Goal: Use online tool/utility: Utilize a website feature to perform a specific function

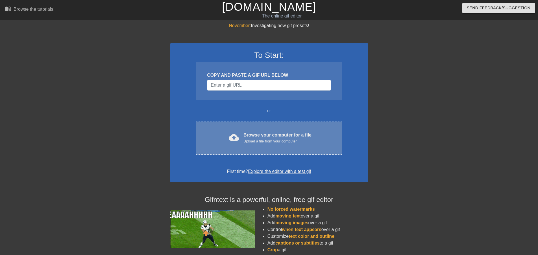
click at [248, 147] on div "cloud_upload Browse your computer for a file Upload a file from your computer C…" at bounding box center [269, 138] width 146 height 33
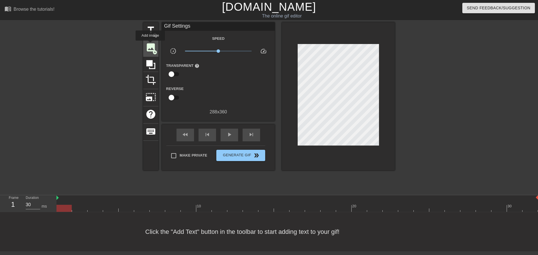
click at [151, 44] on span "image" at bounding box center [150, 47] width 11 height 11
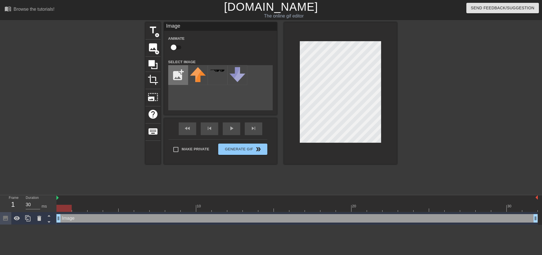
click at [179, 78] on input "file" at bounding box center [178, 75] width 19 height 19
type input "C:\fakepath\[PERSON_NAME]-miter-illustration-png.webp"
click at [84, 12] on div "menu_book Browse the tutorials!" at bounding box center [92, 9] width 175 height 19
click at [199, 74] on img at bounding box center [198, 78] width 16 height 22
click at [407, 65] on div at bounding box center [446, 106] width 85 height 169
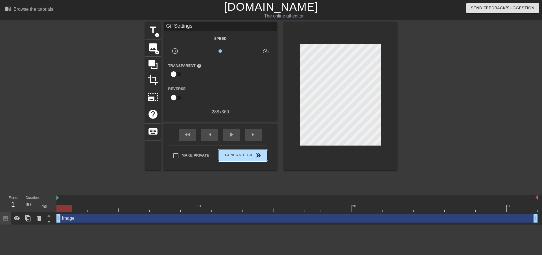
click at [253, 159] on button "Generate Gif double_arrow" at bounding box center [242, 155] width 49 height 11
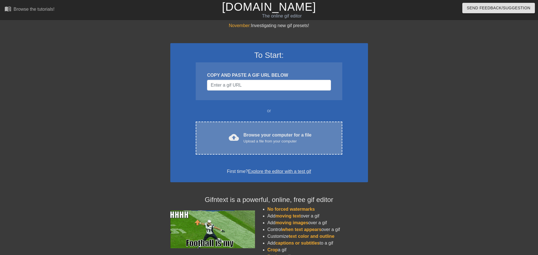
click at [244, 143] on div "Upload a file from your computer" at bounding box center [277, 142] width 68 height 6
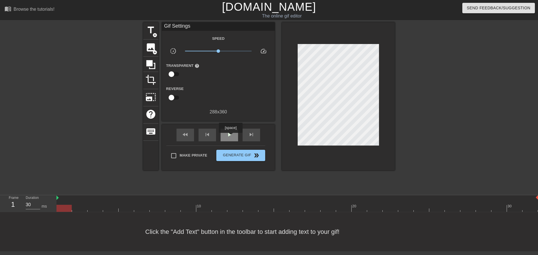
click at [230, 137] on span "play_arrow" at bounding box center [229, 134] width 7 height 7
click at [230, 137] on span "pause" at bounding box center [229, 134] width 7 height 7
click at [230, 137] on span "play_arrow" at bounding box center [229, 134] width 7 height 7
click at [230, 137] on span "pause" at bounding box center [229, 134] width 7 height 7
click at [230, 137] on span "play_arrow" at bounding box center [229, 134] width 7 height 7
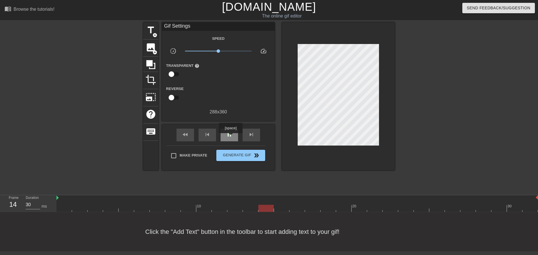
click at [230, 137] on span "pause" at bounding box center [229, 134] width 7 height 7
drag, startPoint x: 339, startPoint y: 207, endPoint x: -49, endPoint y: 205, distance: 388.0
click at [0, 205] on html "menu_book Browse the tutorials! [DOMAIN_NAME] The online gif editor Send Feedba…" at bounding box center [269, 126] width 538 height 252
click at [152, 37] on div "title add_circle" at bounding box center [150, 30] width 15 height 17
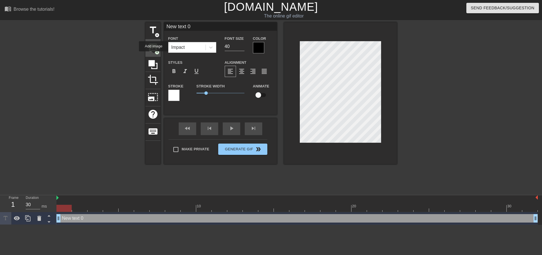
click at [152, 51] on span "image" at bounding box center [153, 47] width 11 height 11
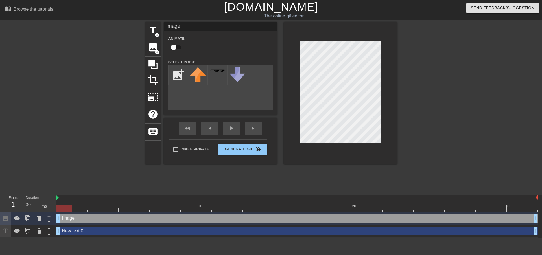
click at [211, 110] on div "add_photo_alternate" at bounding box center [220, 87] width 104 height 45
click at [155, 30] on span "title" at bounding box center [153, 30] width 11 height 11
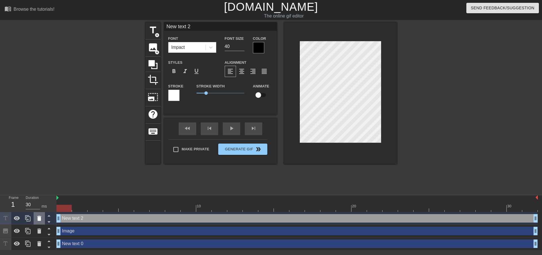
click at [42, 221] on icon at bounding box center [39, 218] width 7 height 7
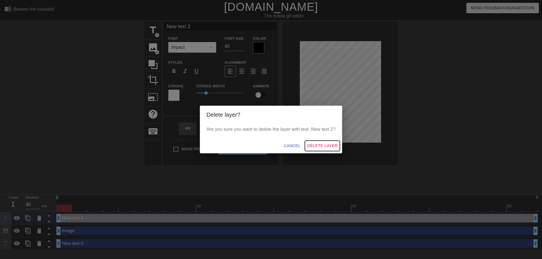
click at [336, 145] on span "Delete Layer" at bounding box center [322, 146] width 30 height 7
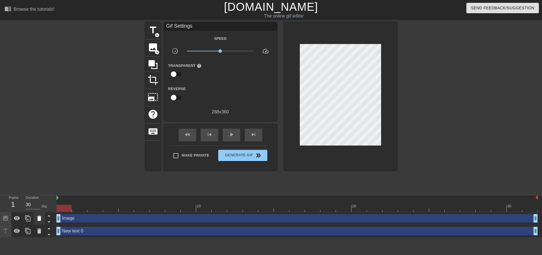
click at [39, 217] on icon at bounding box center [39, 218] width 4 height 5
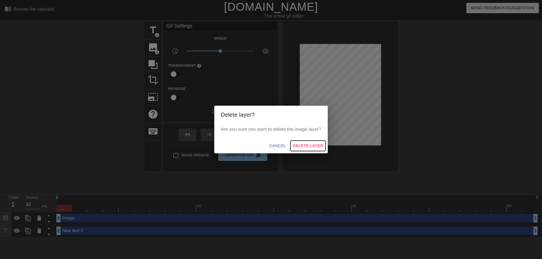
click at [294, 146] on span "Delete Layer" at bounding box center [308, 146] width 30 height 7
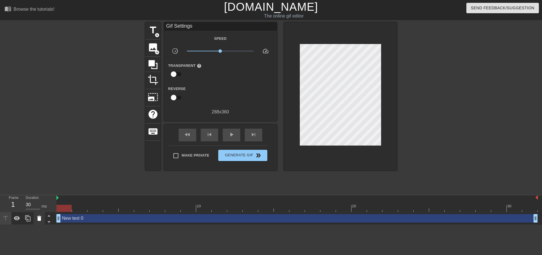
click at [42, 218] on icon at bounding box center [39, 218] width 7 height 7
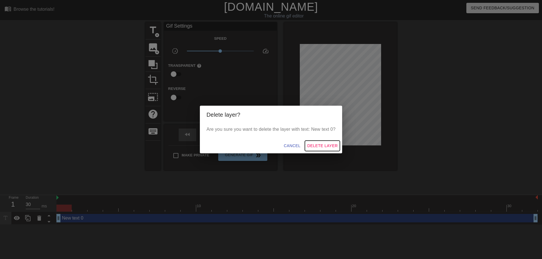
click at [313, 146] on span "Delete Layer" at bounding box center [322, 146] width 30 height 7
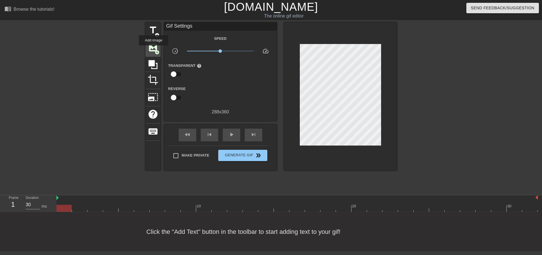
click at [154, 49] on span "image" at bounding box center [153, 47] width 11 height 11
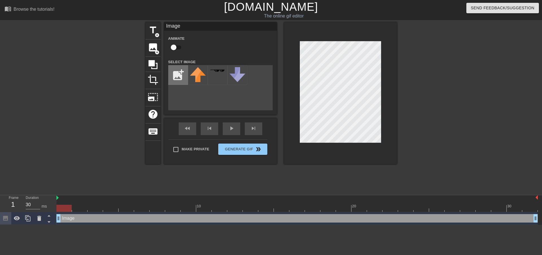
click at [181, 75] on input "file" at bounding box center [178, 75] width 19 height 19
type input "C:\fakepath\[PERSON_NAME]-miter-illustration-png.webp"
click at [101, 13] on div "menu_book Browse the tutorials!" at bounding box center [92, 9] width 175 height 19
click at [200, 75] on img at bounding box center [198, 78] width 16 height 22
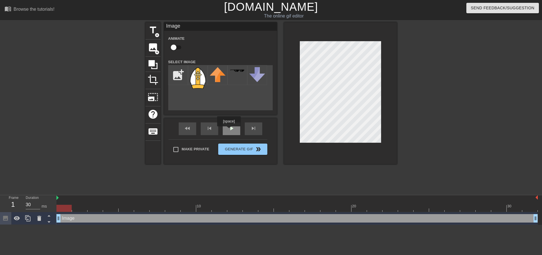
click at [229, 130] on div "play_arrow" at bounding box center [232, 129] width 18 height 13
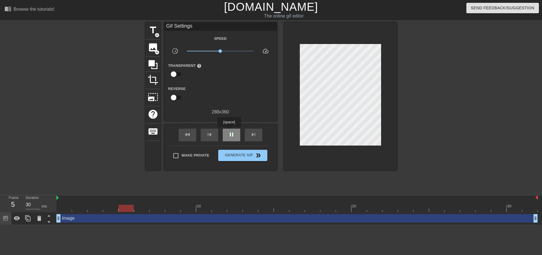
click at [229, 131] on span "pause" at bounding box center [231, 134] width 7 height 7
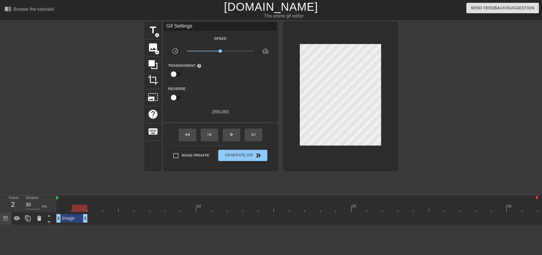
drag, startPoint x: 533, startPoint y: 217, endPoint x: 79, endPoint y: 221, distance: 454.6
click at [235, 130] on div "play_arrow" at bounding box center [232, 135] width 18 height 13
click at [235, 130] on div "pause" at bounding box center [232, 135] width 18 height 13
click at [235, 130] on div "play_arrow" at bounding box center [232, 135] width 18 height 13
click at [235, 130] on div "pause" at bounding box center [232, 135] width 18 height 13
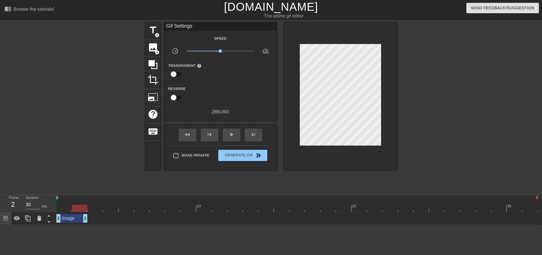
drag, startPoint x: 85, startPoint y: 219, endPoint x: 92, endPoint y: 216, distance: 7.3
click at [92, 216] on div "Image drag_handle drag_handle" at bounding box center [296, 218] width 481 height 8
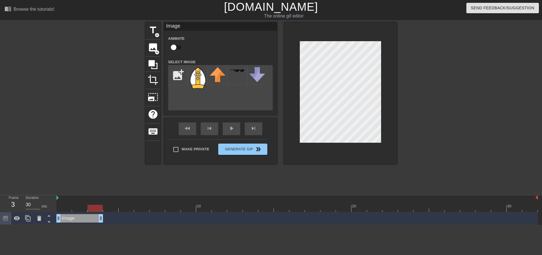
drag, startPoint x: 84, startPoint y: 220, endPoint x: 107, endPoint y: 218, distance: 23.3
click at [293, 204] on div at bounding box center [297, 204] width 16 height 7
click at [182, 218] on div "Image drag_handle drag_handle" at bounding box center [296, 218] width 481 height 8
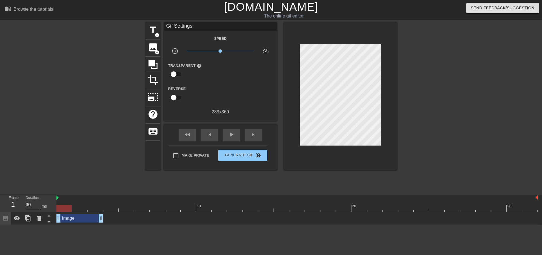
drag, startPoint x: 155, startPoint y: 208, endPoint x: 84, endPoint y: 194, distance: 71.7
click at [56, 210] on div "Frame 1 Duration 30 ms 10 20 30 Image drag_handle drag_handle" at bounding box center [271, 210] width 542 height 30
click at [230, 133] on span "play_arrow" at bounding box center [231, 134] width 7 height 7
click at [230, 133] on span "pause" at bounding box center [231, 134] width 7 height 7
click at [49, 219] on icon at bounding box center [48, 222] width 7 height 7
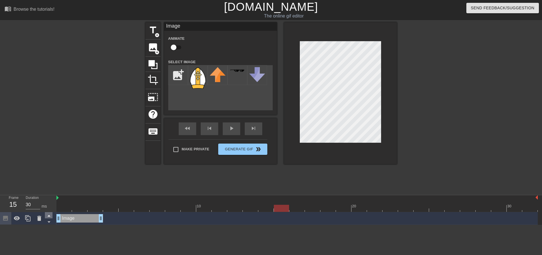
click at [49, 218] on icon at bounding box center [48, 215] width 7 height 7
click at [25, 220] on icon at bounding box center [28, 218] width 7 height 7
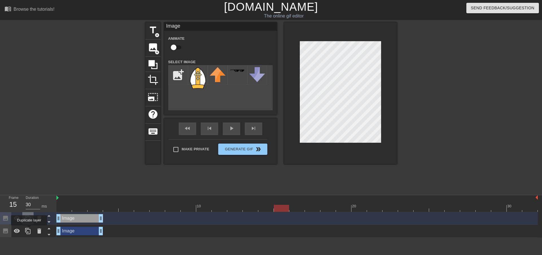
click at [32, 232] on div at bounding box center [27, 231] width 11 height 12
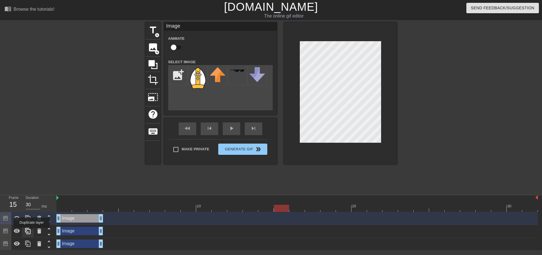
click at [32, 232] on div at bounding box center [27, 231] width 11 height 12
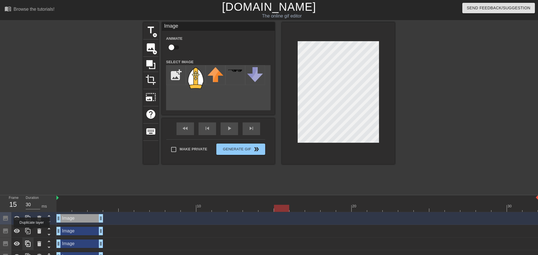
click at [32, 232] on div at bounding box center [27, 231] width 11 height 12
click at [32, 225] on div at bounding box center [27, 218] width 11 height 12
click at [32, 232] on div at bounding box center [28, 250] width 56 height 76
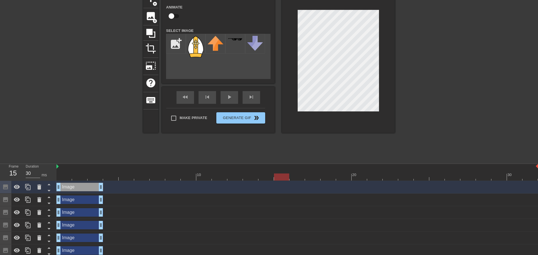
scroll to position [34, 0]
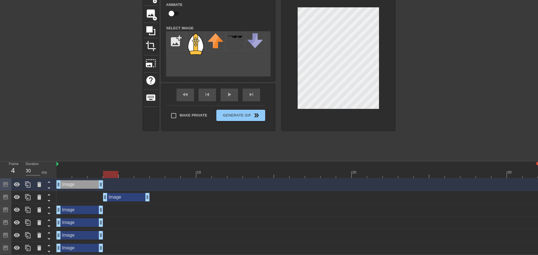
drag, startPoint x: 90, startPoint y: 199, endPoint x: 132, endPoint y: 196, distance: 42.2
click at [132, 196] on div "Image drag_handle drag_handle" at bounding box center [126, 197] width 47 height 8
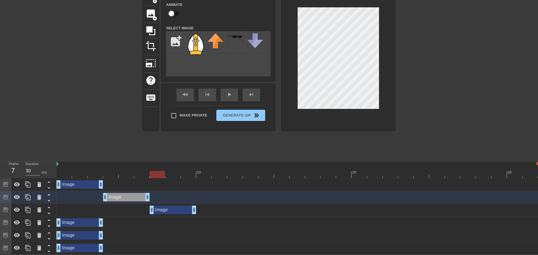
drag, startPoint x: 88, startPoint y: 212, endPoint x: 178, endPoint y: 203, distance: 90.0
click at [178, 203] on div "Image drag_handle drag_handle Image drag_handle drag_handle Image drag_handle d…" at bounding box center [296, 216] width 481 height 76
drag, startPoint x: 83, startPoint y: 221, endPoint x: 221, endPoint y: 213, distance: 138.0
click at [221, 213] on div "Image drag_handle drag_handle Image drag_handle drag_handle Image drag_handle d…" at bounding box center [296, 216] width 481 height 76
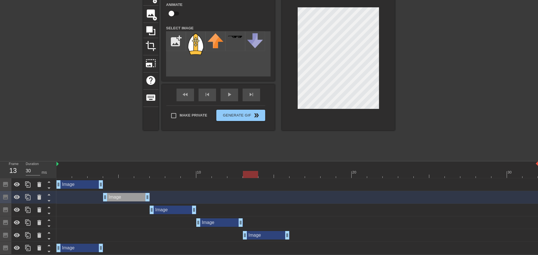
drag, startPoint x: 82, startPoint y: 238, endPoint x: 268, endPoint y: 223, distance: 186.3
click at [268, 223] on div "Image drag_handle drag_handle Image drag_handle drag_handle Image drag_handle d…" at bounding box center [296, 216] width 481 height 76
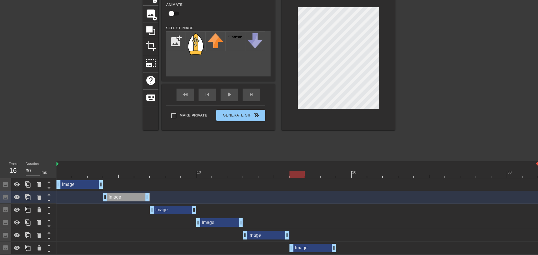
drag, startPoint x: 83, startPoint y: 247, endPoint x: 313, endPoint y: 230, distance: 230.4
click at [313, 230] on div "Image drag_handle drag_handle Image drag_handle drag_handle Image drag_handle d…" at bounding box center [296, 216] width 481 height 76
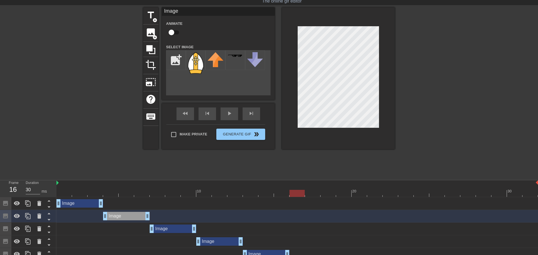
scroll to position [0, 0]
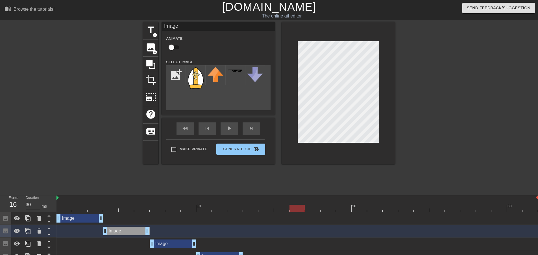
click at [88, 217] on div "Image drag_handle drag_handle" at bounding box center [79, 218] width 47 height 8
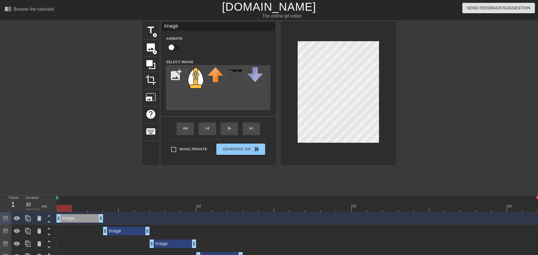
drag, startPoint x: 62, startPoint y: 204, endPoint x: 47, endPoint y: 209, distance: 15.7
click at [47, 209] on div "Frame 1 Duration 30 ms 10 20 30 Image drag_handle drag_handle Image drag_handle…" at bounding box center [269, 241] width 538 height 93
click at [117, 230] on div "Image drag_handle drag_handle" at bounding box center [126, 231] width 47 height 8
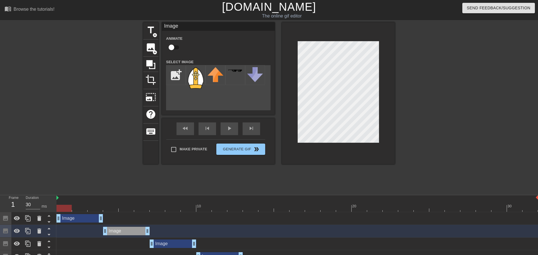
click at [114, 208] on div at bounding box center [296, 208] width 481 height 7
click at [116, 206] on div at bounding box center [110, 208] width 15 height 7
click at [124, 205] on div at bounding box center [296, 208] width 481 height 7
click at [136, 205] on div at bounding box center [296, 208] width 481 height 7
click at [128, 211] on div at bounding box center [296, 208] width 481 height 7
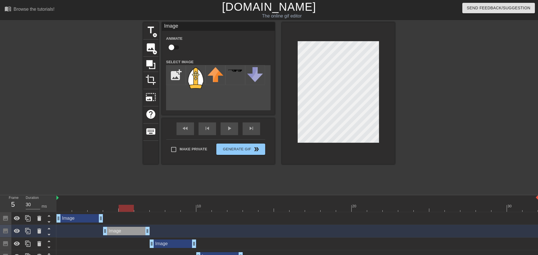
click at [138, 209] on div at bounding box center [296, 208] width 481 height 7
click at [165, 211] on div at bounding box center [296, 208] width 481 height 7
click at [168, 208] on div at bounding box center [296, 208] width 481 height 7
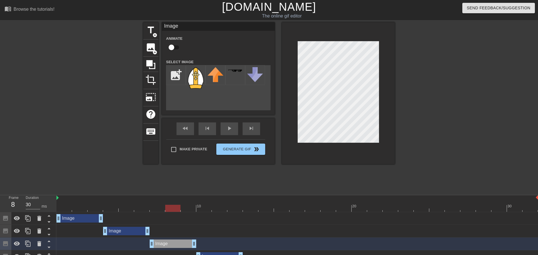
click at [186, 211] on div at bounding box center [296, 208] width 481 height 7
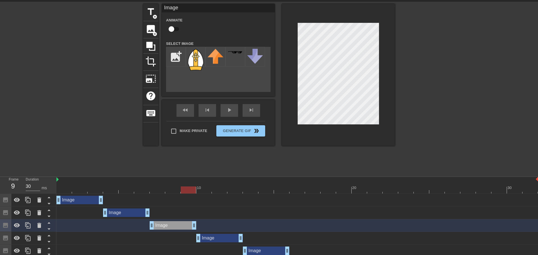
scroll to position [28, 0]
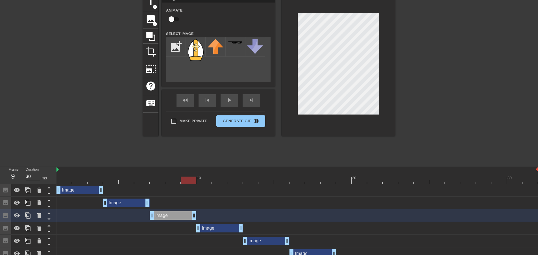
click at [206, 174] on div "10" at bounding box center [204, 176] width 16 height 7
click at [213, 179] on div at bounding box center [296, 180] width 481 height 7
click at [226, 179] on div at bounding box center [219, 180] width 15 height 7
click at [230, 179] on div at bounding box center [296, 180] width 481 height 7
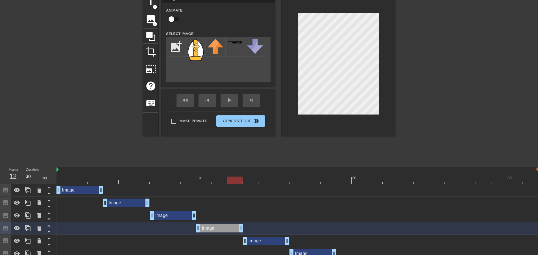
click at [249, 182] on div at bounding box center [296, 180] width 481 height 7
click at [262, 180] on div at bounding box center [296, 180] width 481 height 7
click at [278, 177] on div at bounding box center [296, 180] width 481 height 7
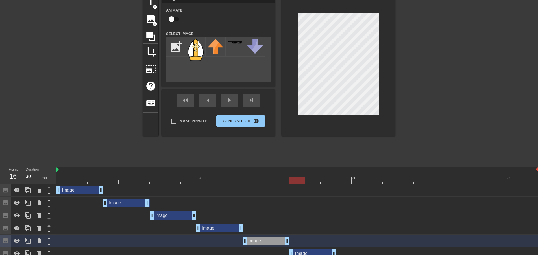
click at [303, 178] on div at bounding box center [296, 180] width 481 height 7
click at [310, 177] on div at bounding box center [296, 180] width 481 height 7
click at [325, 176] on div at bounding box center [328, 176] width 16 height 7
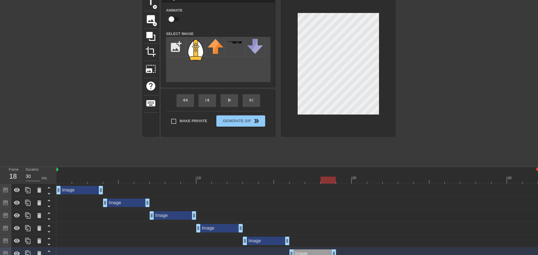
click at [59, 167] on div at bounding box center [296, 170] width 481 height 6
click at [58, 170] on img at bounding box center [57, 169] width 2 height 5
click at [223, 98] on div "fast_rewind skip_previous play_arrow skip_next" at bounding box center [218, 100] width 92 height 21
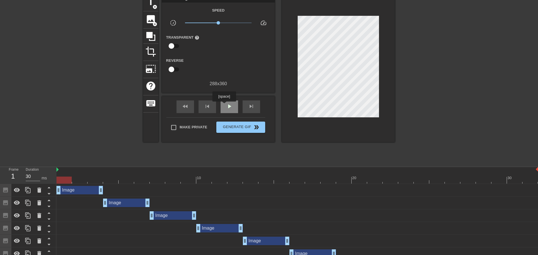
click at [224, 106] on div "play_arrow" at bounding box center [230, 107] width 18 height 13
click at [224, 106] on div "pause" at bounding box center [230, 107] width 18 height 13
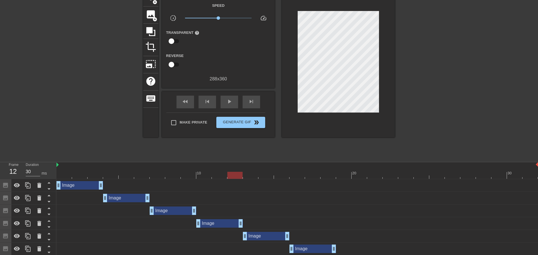
scroll to position [34, 0]
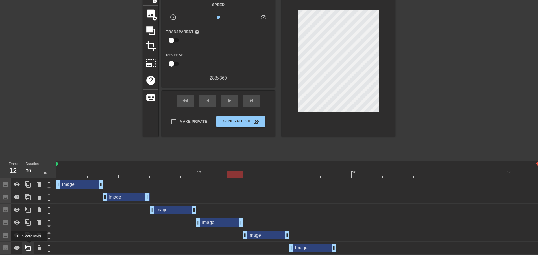
click at [29, 245] on icon at bounding box center [28, 248] width 7 height 7
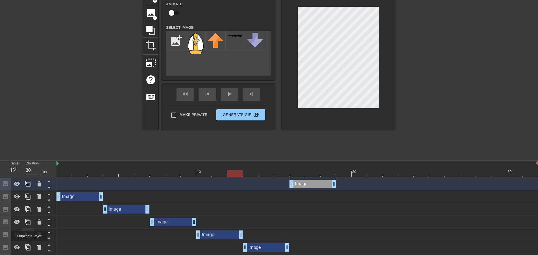
click at [30, 245] on icon at bounding box center [28, 247] width 7 height 7
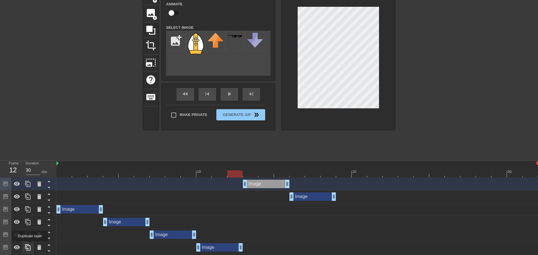
click at [30, 245] on icon at bounding box center [28, 247] width 7 height 7
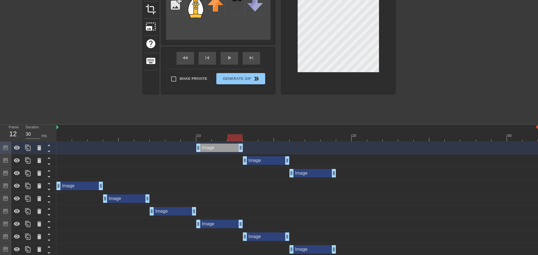
scroll to position [73, 0]
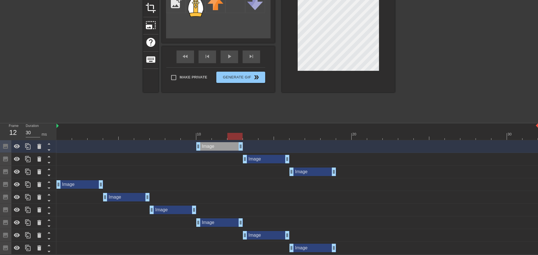
drag, startPoint x: 54, startPoint y: 147, endPoint x: 56, endPoint y: 158, distance: 11.1
click at [56, 158] on div at bounding box center [28, 197] width 56 height 114
click at [48, 148] on icon at bounding box center [48, 150] width 7 height 7
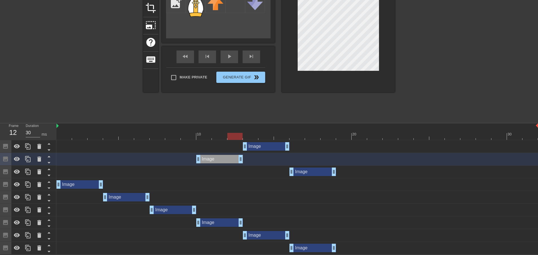
click at [57, 146] on div "Image drag_handle drag_handle" at bounding box center [296, 146] width 481 height 8
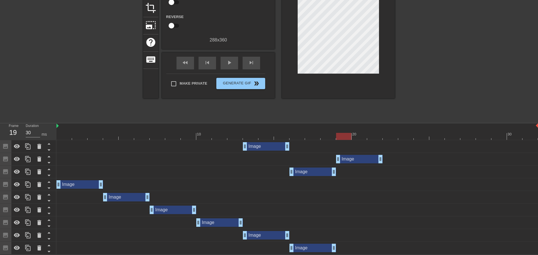
drag, startPoint x: 230, startPoint y: 161, endPoint x: 365, endPoint y: 147, distance: 136.2
click at [377, 154] on div "Image drag_handle drag_handle" at bounding box center [296, 159] width 481 height 13
drag, startPoint x: 320, startPoint y: 172, endPoint x: 417, endPoint y: 142, distance: 101.9
click at [417, 142] on div "Image drag_handle drag_handle Image drag_handle drag_handle Image drag_handle d…" at bounding box center [296, 197] width 481 height 114
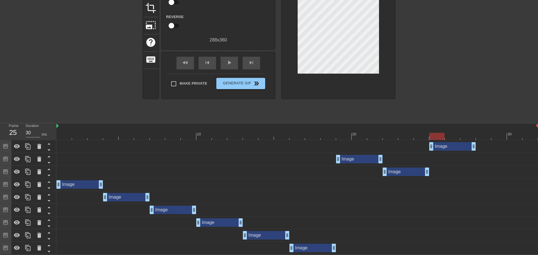
drag, startPoint x: 269, startPoint y: 148, endPoint x: 462, endPoint y: 146, distance: 192.9
click at [462, 146] on div "Image drag_handle drag_handle" at bounding box center [452, 146] width 47 height 8
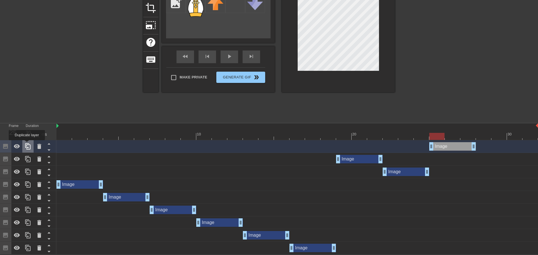
click at [27, 144] on icon at bounding box center [28, 146] width 7 height 7
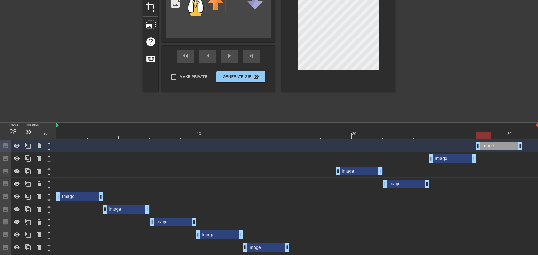
drag, startPoint x: 457, startPoint y: 144, endPoint x: 504, endPoint y: 142, distance: 46.7
click at [504, 142] on div "Image drag_handle drag_handle" at bounding box center [499, 146] width 47 height 8
drag, startPoint x: 520, startPoint y: 145, endPoint x: 542, endPoint y: 147, distance: 22.4
click at [538, 147] on html "menu_book Browse the tutorials! [DOMAIN_NAME] The online gif editor Send Feedba…" at bounding box center [269, 96] width 538 height 339
click at [369, 169] on div "Image drag_handle drag_handle" at bounding box center [359, 171] width 47 height 8
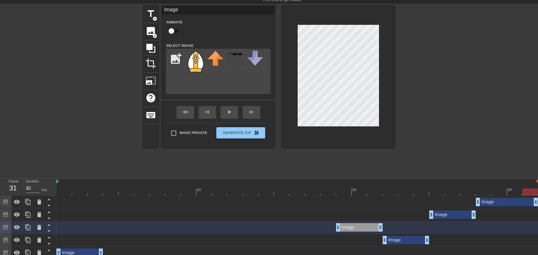
scroll to position [16, 0]
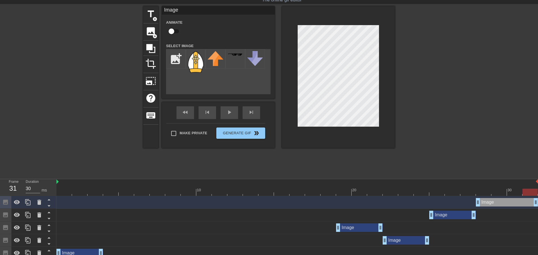
click at [342, 188] on div at bounding box center [344, 188] width 16 height 7
drag, startPoint x: 356, startPoint y: 190, endPoint x: 362, endPoint y: 191, distance: 6.0
click at [357, 190] on div at bounding box center [296, 192] width 481 height 7
click at [375, 193] on div at bounding box center [296, 192] width 481 height 7
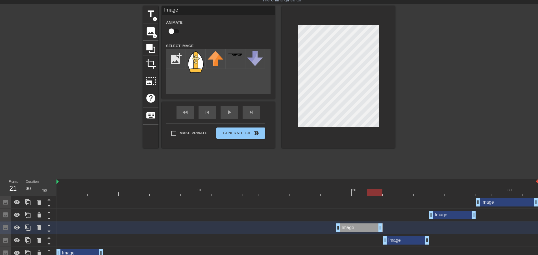
click at [387, 194] on div at bounding box center [296, 192] width 481 height 7
drag, startPoint x: 402, startPoint y: 194, endPoint x: 409, endPoint y: 193, distance: 6.9
click at [403, 194] on div at bounding box center [296, 192] width 481 height 7
click at [413, 192] on div at bounding box center [405, 192] width 15 height 7
click at [414, 190] on div at bounding box center [421, 192] width 15 height 7
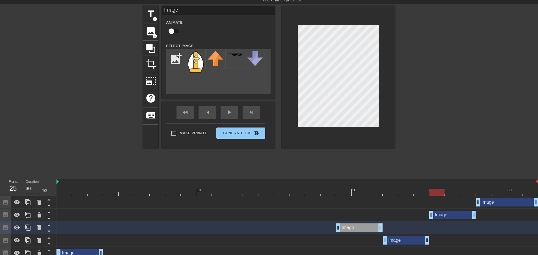
click at [437, 193] on div at bounding box center [296, 192] width 481 height 7
click at [449, 192] on div at bounding box center [296, 192] width 481 height 7
click at [467, 191] on div at bounding box center [296, 192] width 481 height 7
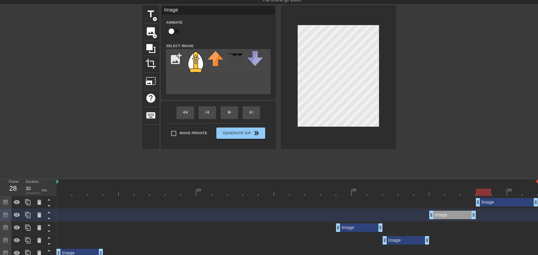
click at [484, 194] on div at bounding box center [296, 192] width 481 height 7
click at [500, 193] on div at bounding box center [296, 192] width 481 height 7
click at [515, 192] on div at bounding box center [296, 192] width 481 height 7
click at [483, 192] on div at bounding box center [296, 192] width 481 height 7
click at [496, 191] on div at bounding box center [296, 192] width 481 height 7
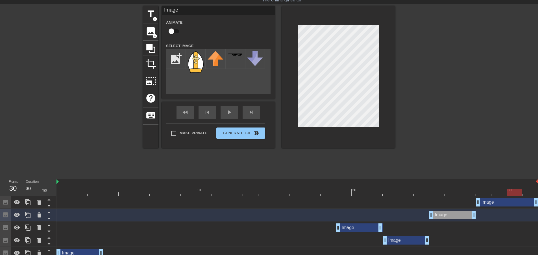
click at [512, 190] on div at bounding box center [296, 192] width 481 height 7
click at [525, 190] on div at bounding box center [296, 192] width 481 height 7
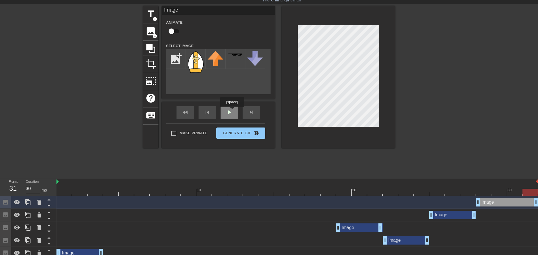
click at [232, 111] on div "fast_rewind skip_previous play_arrow skip_next" at bounding box center [218, 112] width 92 height 21
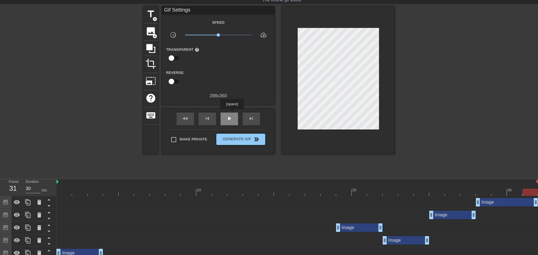
click at [232, 113] on div "play_arrow" at bounding box center [230, 119] width 18 height 13
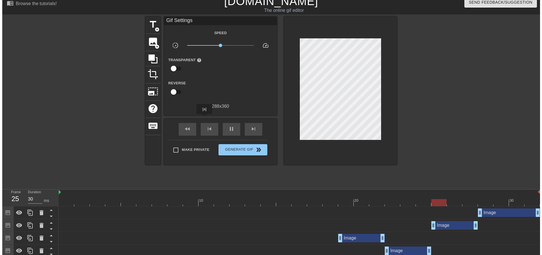
scroll to position [0, 0]
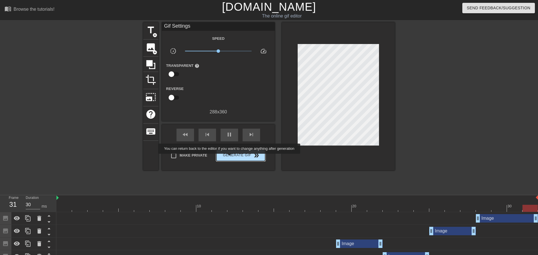
click at [231, 158] on button "Generate Gif double_arrow" at bounding box center [240, 155] width 49 height 11
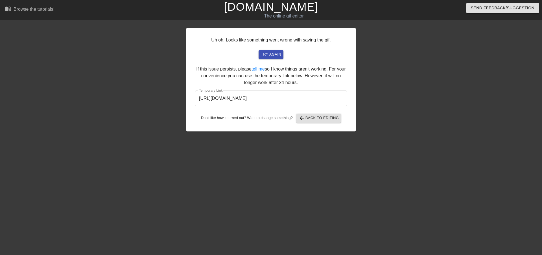
click at [278, 95] on input "[URL][DOMAIN_NAME]" at bounding box center [271, 99] width 152 height 16
click at [278, 94] on input "[URL][DOMAIN_NAME]" at bounding box center [271, 99] width 152 height 16
